Goal: Task Accomplishment & Management: Complete application form

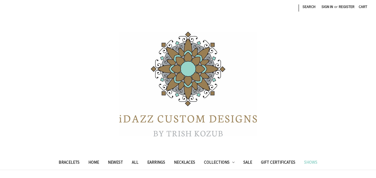
click at [307, 162] on link "Shows" at bounding box center [310, 162] width 22 height 13
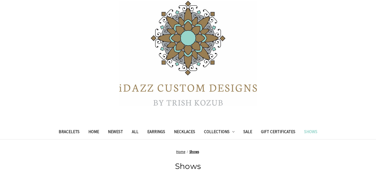
scroll to position [66, 0]
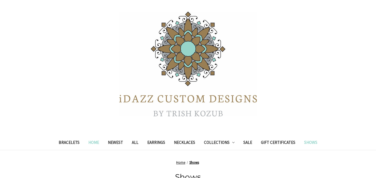
click at [96, 140] on link "Home" at bounding box center [94, 142] width 20 height 13
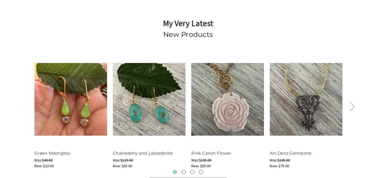
scroll to position [173, 0]
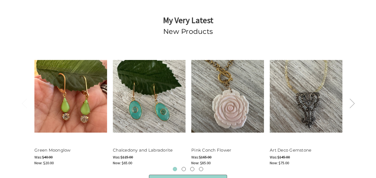
click at [353, 103] on button "Next" at bounding box center [351, 103] width 11 height 17
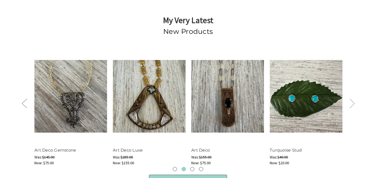
click at [353, 103] on button "Next" at bounding box center [351, 103] width 11 height 17
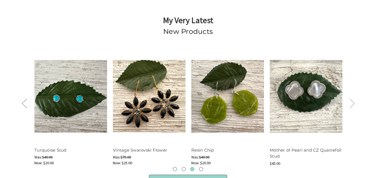
click at [353, 103] on button "Next" at bounding box center [351, 103] width 11 height 17
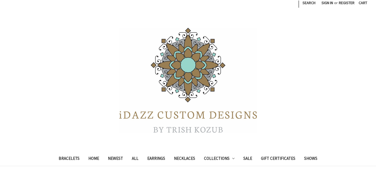
scroll to position [0, 0]
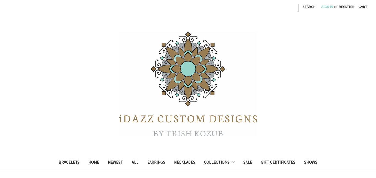
click at [325, 5] on link "Sign in" at bounding box center [327, 6] width 18 height 13
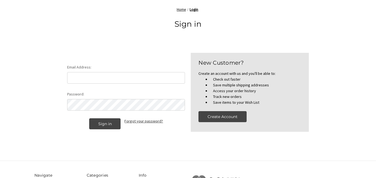
scroll to position [176, 0]
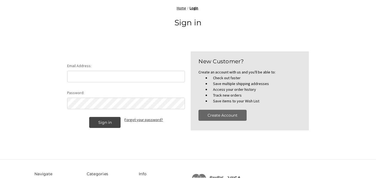
click at [230, 115] on button "Create Account" at bounding box center [222, 115] width 48 height 11
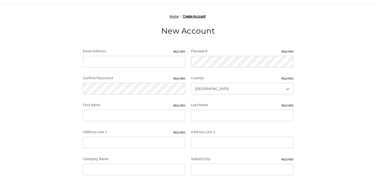
scroll to position [165, 0]
click at [137, 67] on input "Email Address Required" at bounding box center [134, 63] width 102 height 12
type input "jjh137230@yahoo.com"
type input "jeanne"
type input "hare"
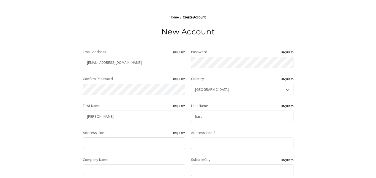
type input "5010 N Star Ct"
type input "Liberty Twp"
select select "Ohio"
type input "45011"
type input "5087371708"
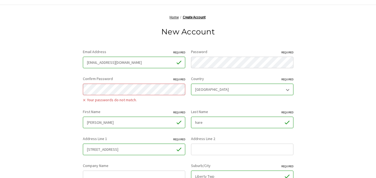
click at [84, 100] on span "Your passwords do not match." at bounding box center [134, 99] width 102 height 7
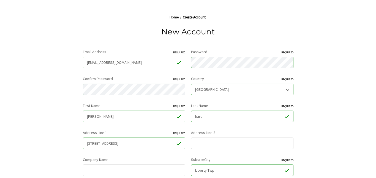
click at [324, 77] on div "Home Create Account New Account Email Address Required jjh137230@yahoo.com Pass…" at bounding box center [187, 151] width 353 height 272
click at [329, 76] on div "Home Create Account New Account Email Address Required jjh137230@yahoo.com Pass…" at bounding box center [187, 151] width 353 height 272
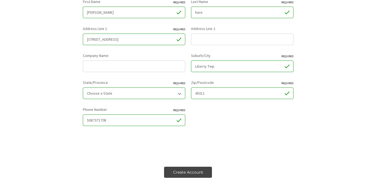
scroll to position [275, 0]
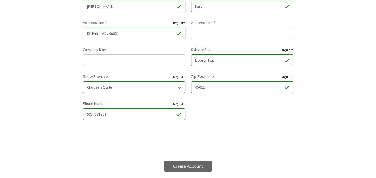
click at [191, 166] on input "Create Account" at bounding box center [188, 166] width 48 height 11
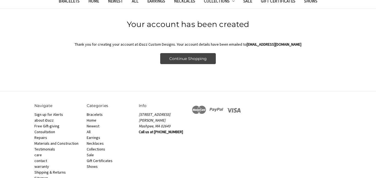
scroll to position [165, 0]
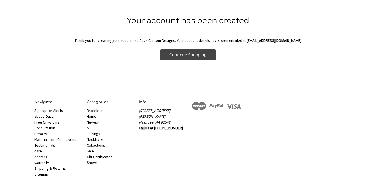
click at [40, 154] on link "contact" at bounding box center [40, 156] width 13 height 5
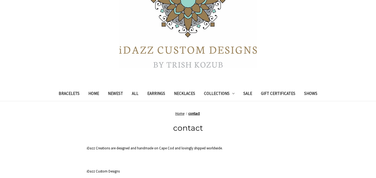
scroll to position [66, 0]
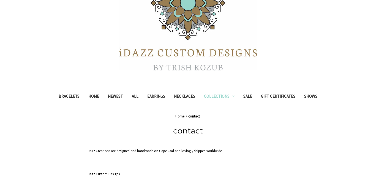
click at [232, 95] on icon "Collections" at bounding box center [233, 96] width 2 height 2
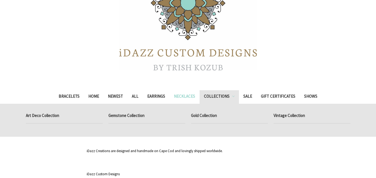
click at [182, 95] on link "Necklaces" at bounding box center [184, 96] width 30 height 13
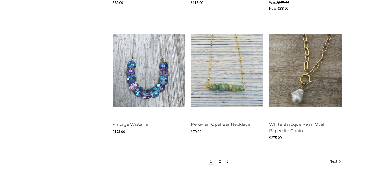
scroll to position [704, 0]
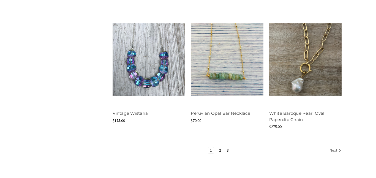
click at [331, 149] on link "Next" at bounding box center [333, 150] width 13 height 7
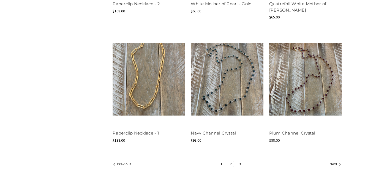
scroll to position [682, 0]
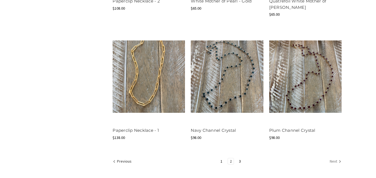
click at [332, 161] on link "Next" at bounding box center [333, 161] width 13 height 7
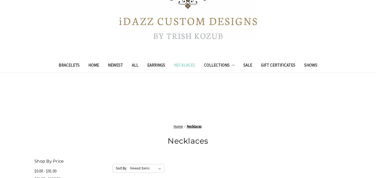
scroll to position [132, 0]
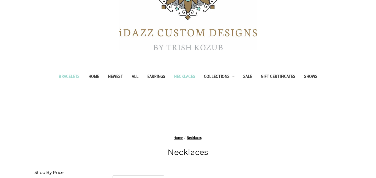
click at [72, 74] on link "Bracelets" at bounding box center [69, 76] width 30 height 13
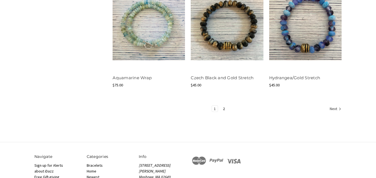
scroll to position [693, 0]
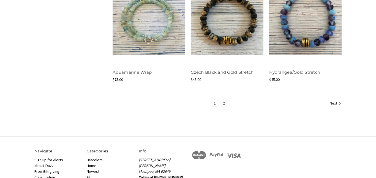
click at [223, 101] on link "2" at bounding box center [224, 103] width 6 height 6
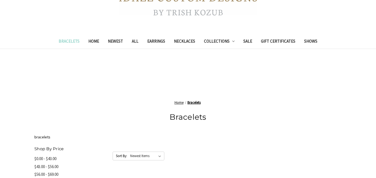
scroll to position [110, 0]
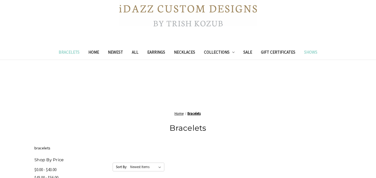
click at [307, 52] on link "Shows" at bounding box center [310, 52] width 22 height 13
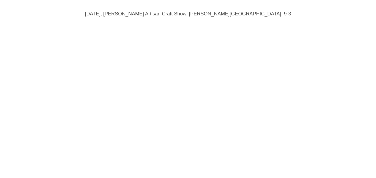
scroll to position [539, 0]
